Goal: Information Seeking & Learning: Learn about a topic

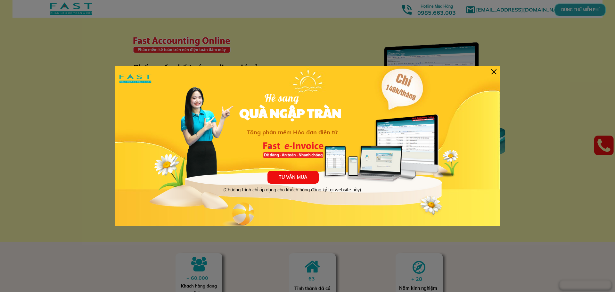
click at [492, 75] on div "TƯ VẤN MUA (Chương trình chỉ áp dụng cho khách hàng đăng ký tại website này) Hè…" at bounding box center [307, 146] width 385 height 160
click at [492, 71] on div at bounding box center [494, 71] width 5 height 5
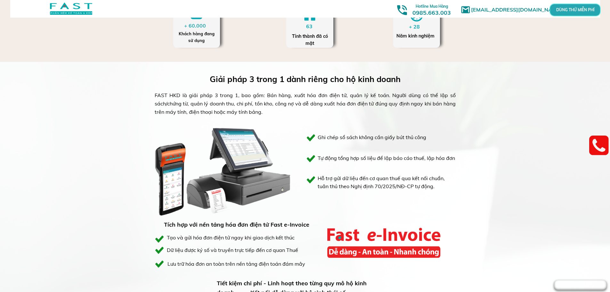
scroll to position [256, 0]
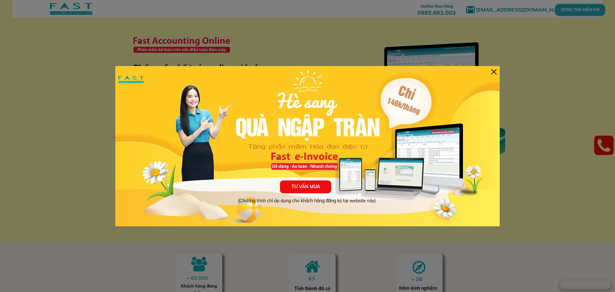
click at [494, 73] on div at bounding box center [494, 71] width 5 height 5
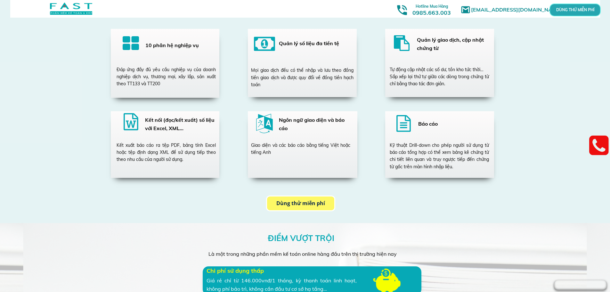
scroll to position [1122, 0]
